Goal: Information Seeking & Learning: Learn about a topic

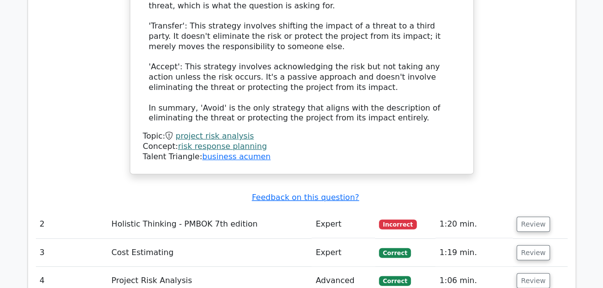
scroll to position [1426, 0]
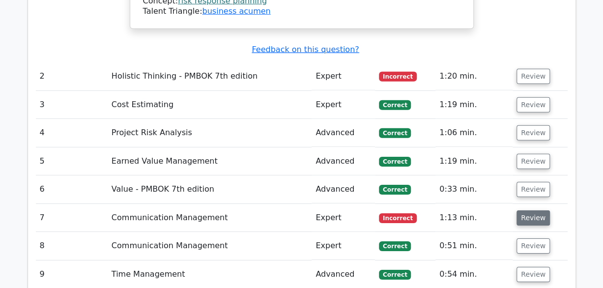
click at [526, 210] on button "Review" at bounding box center [532, 217] width 33 height 15
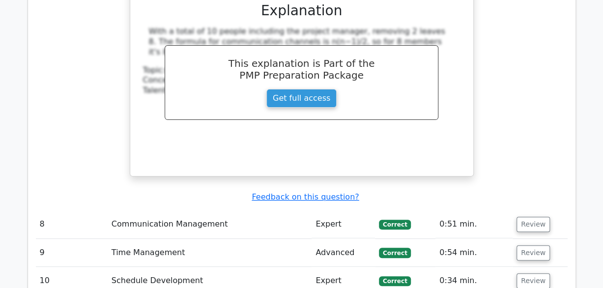
scroll to position [2163, 0]
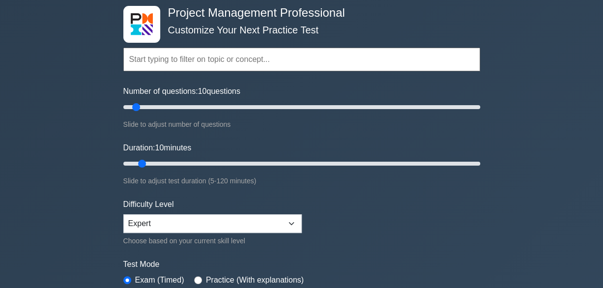
scroll to position [147, 0]
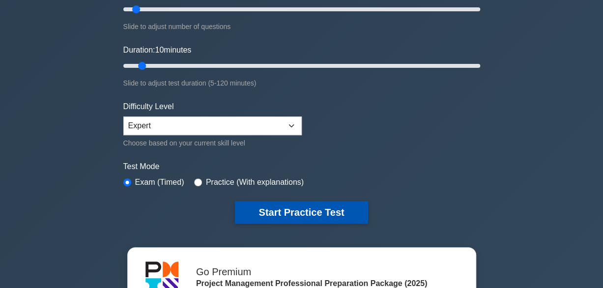
click at [303, 208] on button "Start Practice Test" at bounding box center [301, 212] width 133 height 23
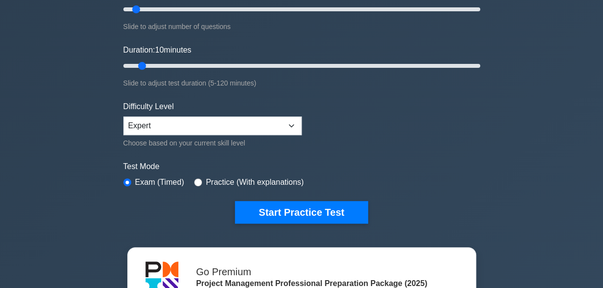
scroll to position [197, 0]
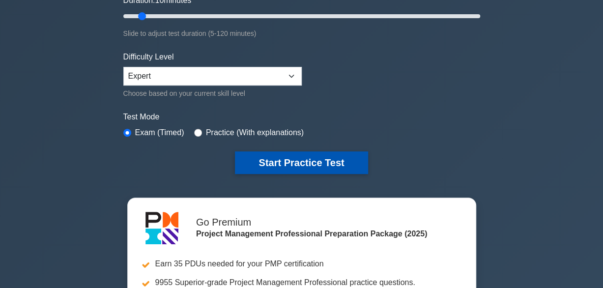
click at [281, 159] on button "Start Practice Test" at bounding box center [301, 162] width 133 height 23
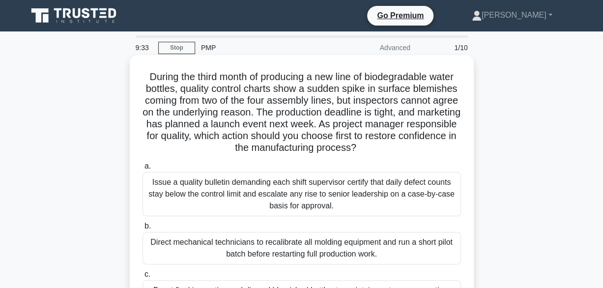
scroll to position [98, 0]
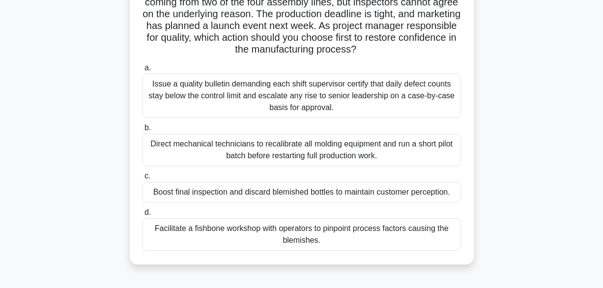
click at [345, 233] on div "Facilitate a fishbone workshop with operators to pinpoint process factors causi…" at bounding box center [302, 234] width 318 height 32
click at [143, 216] on input "d. Facilitate a fishbone workshop with operators to pinpoint process factors ca…" at bounding box center [143, 212] width 0 height 6
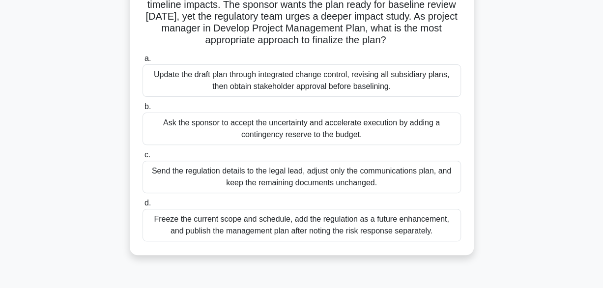
scroll to position [0, 0]
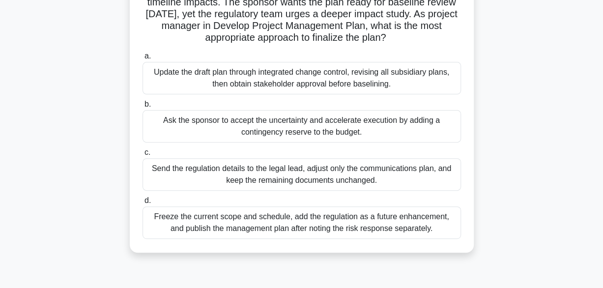
scroll to position [147, 0]
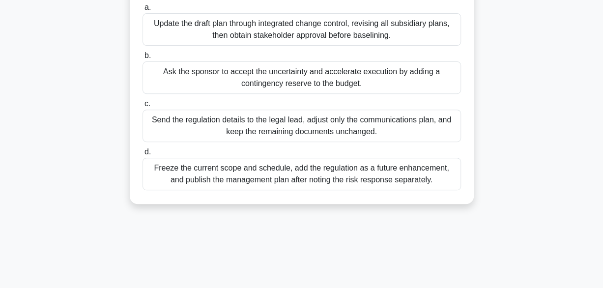
click at [286, 28] on div "Update the draft plan through integrated change control, revising all subsidiar…" at bounding box center [302, 29] width 318 height 32
click at [143, 11] on input "a. Update the draft plan through integrated change control, revising all subsid…" at bounding box center [143, 7] width 0 height 6
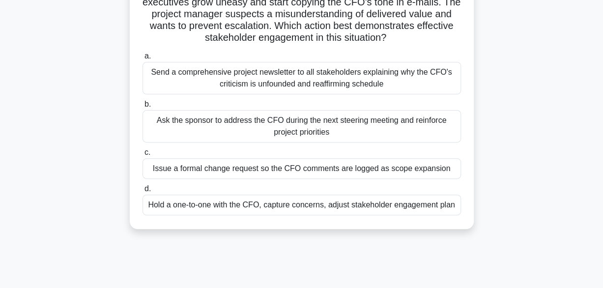
scroll to position [147, 0]
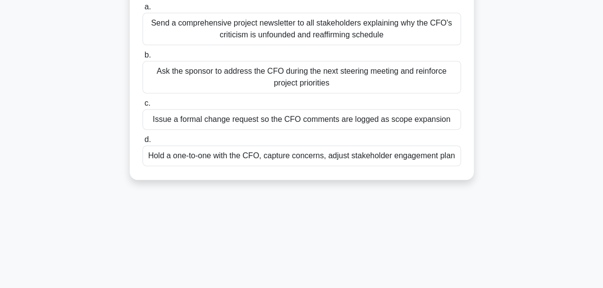
click at [313, 157] on div "Hold a one-to-one with the CFO, capture concerns, adjust stakeholder engagement…" at bounding box center [302, 155] width 318 height 21
click at [143, 143] on input "d. Hold a one-to-one with the CFO, capture concerns, adjust stakeholder engagem…" at bounding box center [143, 140] width 0 height 6
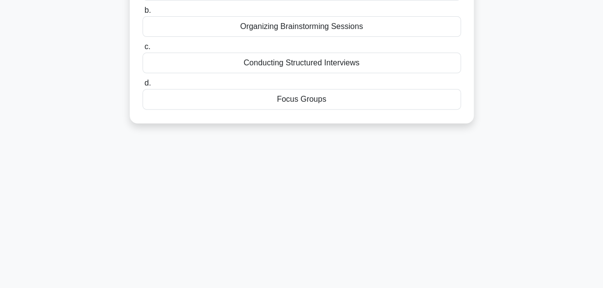
scroll to position [0, 0]
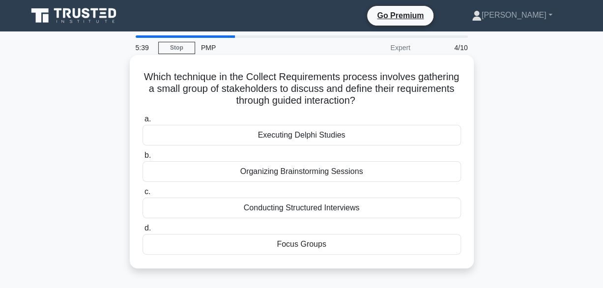
click at [298, 138] on div "Executing Delphi Studies" at bounding box center [302, 135] width 318 height 21
click at [143, 122] on input "a. Executing Delphi Studies" at bounding box center [143, 119] width 0 height 6
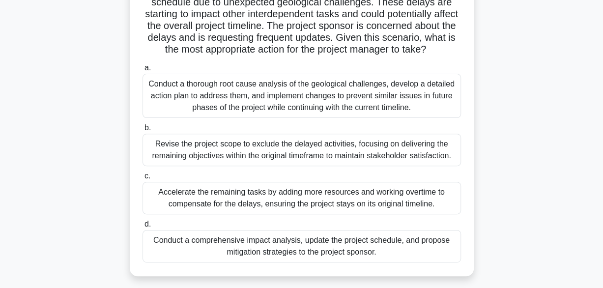
scroll to position [147, 0]
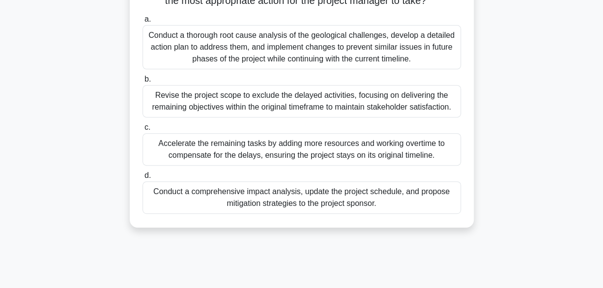
click at [307, 208] on div "Conduct a comprehensive impact analysis, update the project schedule, and propo…" at bounding box center [302, 197] width 318 height 32
click at [143, 179] on input "d. Conduct a comprehensive impact analysis, update the project schedule, and pr…" at bounding box center [143, 175] width 0 height 6
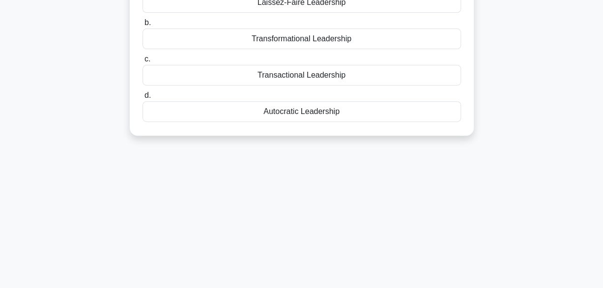
scroll to position [0, 0]
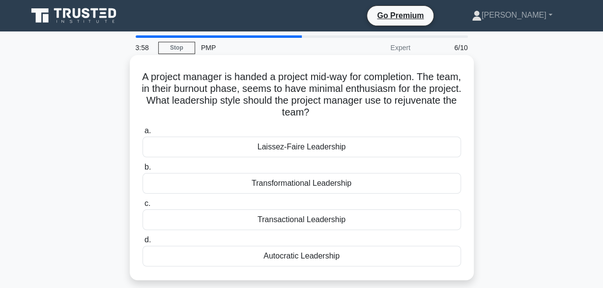
click at [321, 182] on div "Transformational Leadership" at bounding box center [302, 183] width 318 height 21
click at [143, 171] on input "b. Transformational Leadership" at bounding box center [143, 167] width 0 height 6
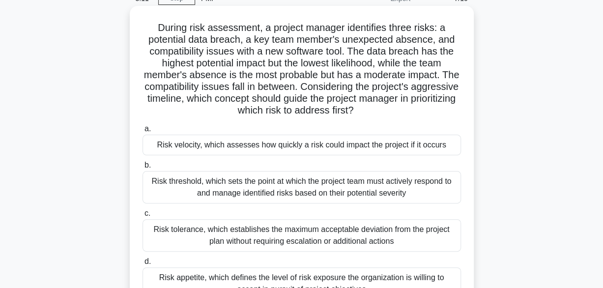
scroll to position [98, 0]
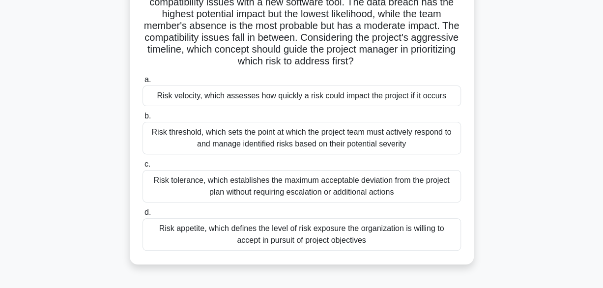
click at [301, 236] on div "Risk appetite, which defines the level of risk exposure the organization is wil…" at bounding box center [302, 234] width 318 height 32
click at [143, 216] on input "d. Risk appetite, which defines the level of risk exposure the organization is …" at bounding box center [143, 212] width 0 height 6
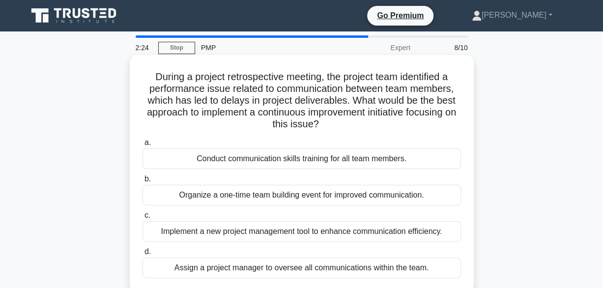
scroll to position [49, 0]
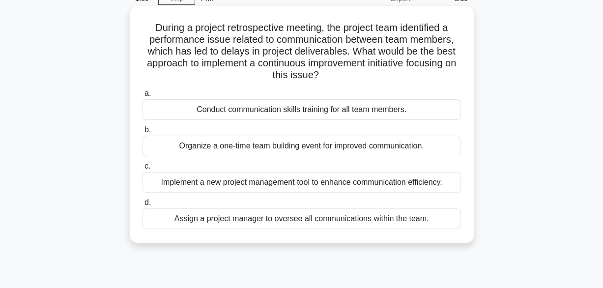
click at [299, 109] on div "Conduct communication skills training for all team members." at bounding box center [302, 109] width 318 height 21
click at [143, 97] on input "a. Conduct communication skills training for all team members." at bounding box center [143, 93] width 0 height 6
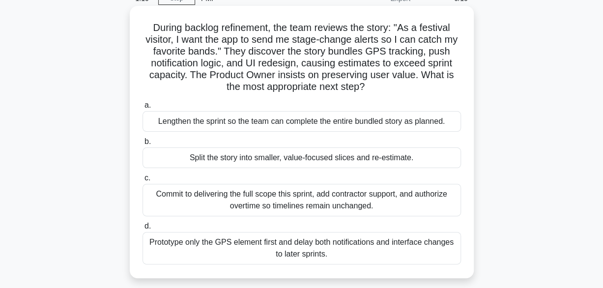
click at [314, 157] on div "Split the story into smaller, value-focused slices and re-estimate." at bounding box center [302, 157] width 318 height 21
click at [143, 145] on input "b. Split the story into smaller, value-focused slices and re-estimate." at bounding box center [143, 142] width 0 height 6
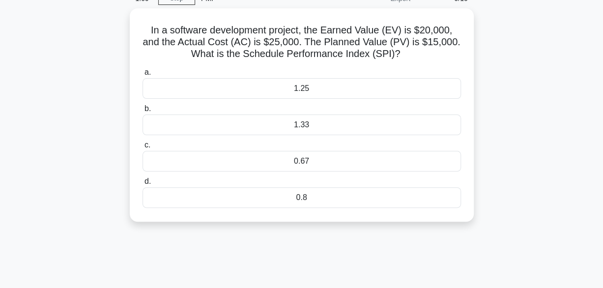
scroll to position [0, 0]
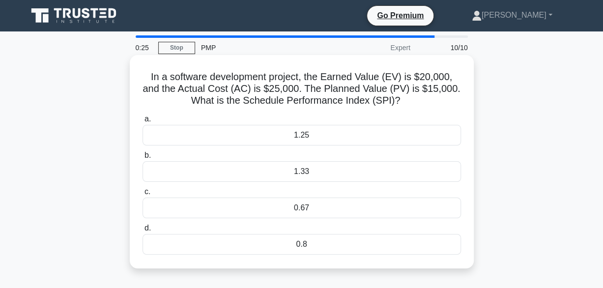
click at [314, 171] on div "1.33" at bounding box center [302, 171] width 318 height 21
click at [143, 159] on input "b. 1.33" at bounding box center [143, 155] width 0 height 6
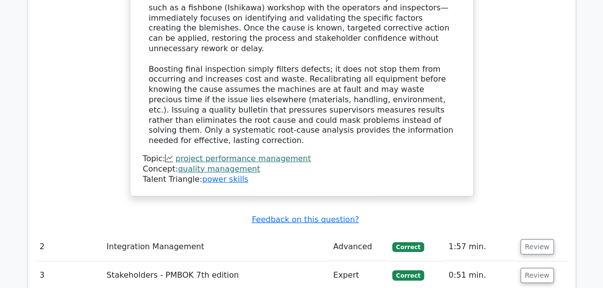
scroll to position [1425, 0]
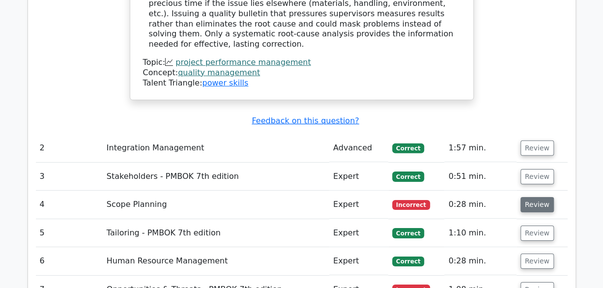
click at [533, 197] on button "Review" at bounding box center [536, 204] width 33 height 15
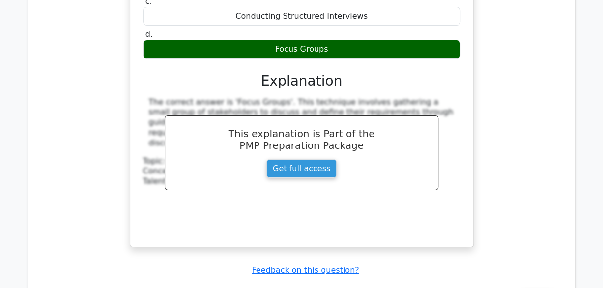
scroll to position [1916, 0]
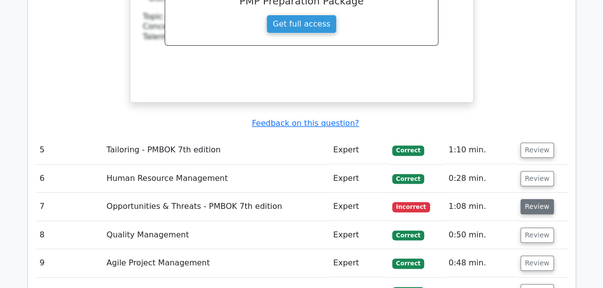
click at [539, 199] on button "Review" at bounding box center [536, 206] width 33 height 15
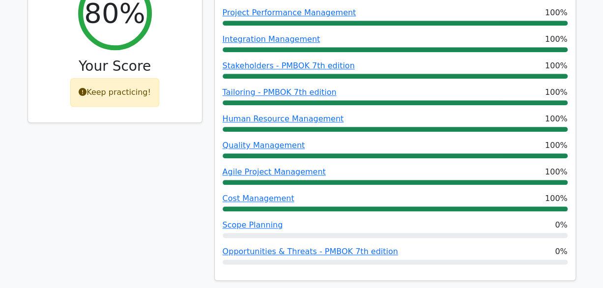
scroll to position [295, 0]
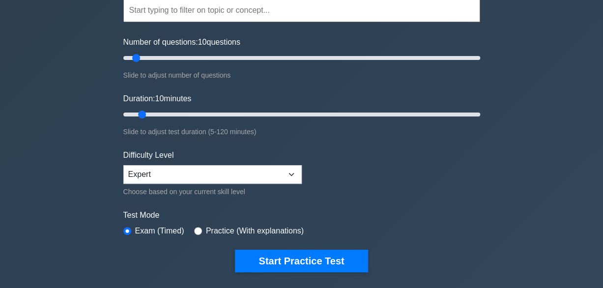
scroll to position [197, 0]
